Goal: Transaction & Acquisition: Purchase product/service

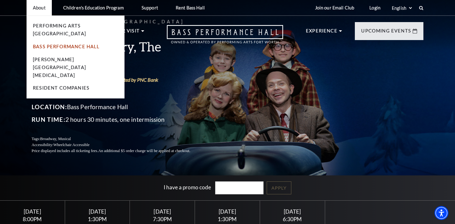
click at [48, 44] on link "Bass Performance Hall" at bounding box center [66, 46] width 67 height 5
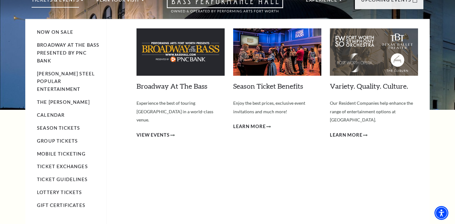
scroll to position [32, 0]
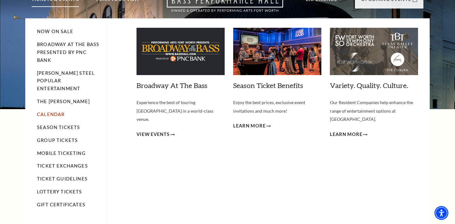
click at [56, 112] on link "Calendar" at bounding box center [50, 114] width 27 height 5
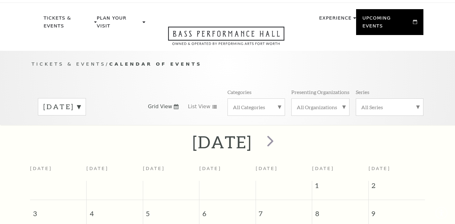
scroll to position [56, 0]
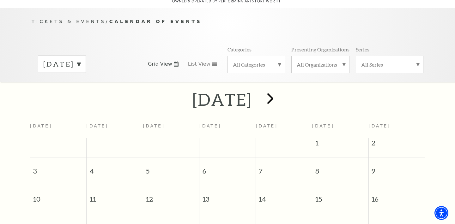
click at [279, 94] on span "next" at bounding box center [270, 98] width 18 height 18
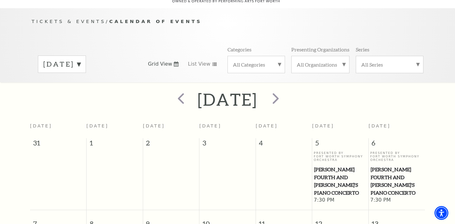
click at [257, 94] on h2 "September 2025" at bounding box center [227, 99] width 60 height 20
click at [284, 97] on span "next" at bounding box center [275, 98] width 18 height 18
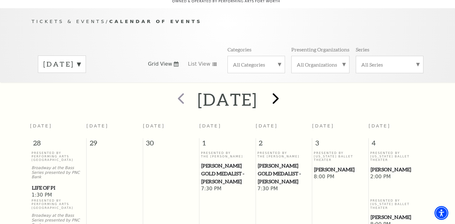
click at [284, 92] on span "next" at bounding box center [275, 98] width 18 height 18
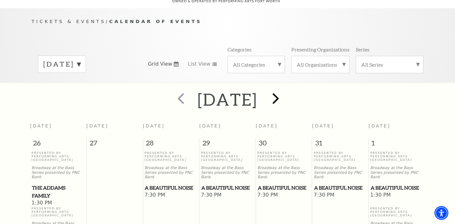
click at [284, 93] on span "next" at bounding box center [275, 98] width 18 height 18
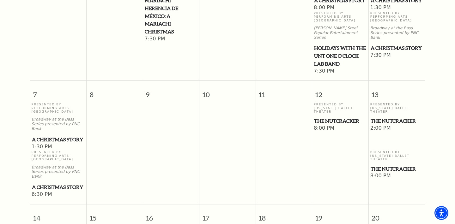
scroll to position [244, 0]
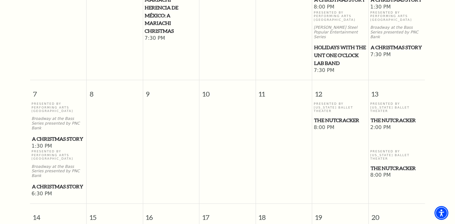
click at [381, 44] on span "A Christmas Story" at bounding box center [396, 48] width 53 height 8
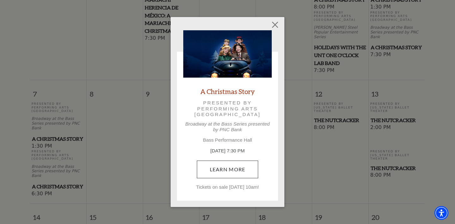
click at [239, 167] on link "Learn More" at bounding box center [228, 170] width 62 height 18
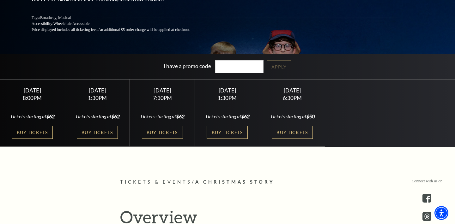
scroll to position [122, 0]
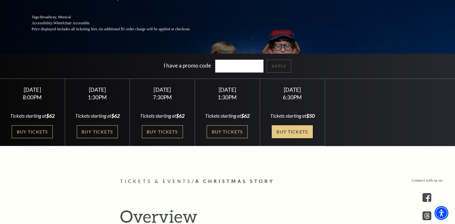
click at [287, 127] on link "Buy Tickets" at bounding box center [291, 131] width 41 height 13
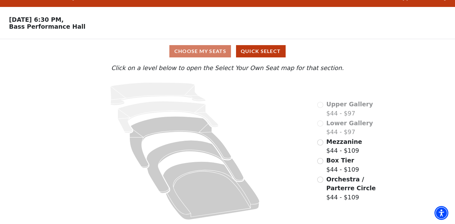
scroll to position [13, 0]
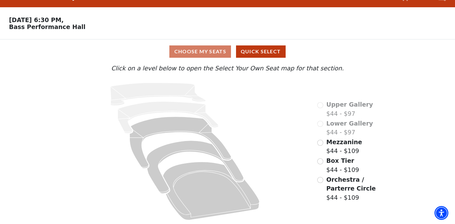
click at [321, 143] on input "Mezzanine$44 - $109\a" at bounding box center [320, 143] width 6 height 6
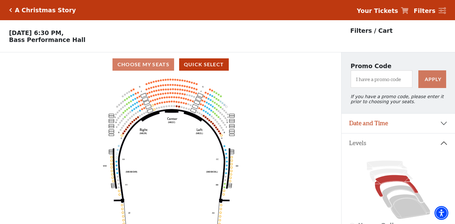
scroll to position [0, 0]
